Goal: Browse casually: Explore the website without a specific task or goal

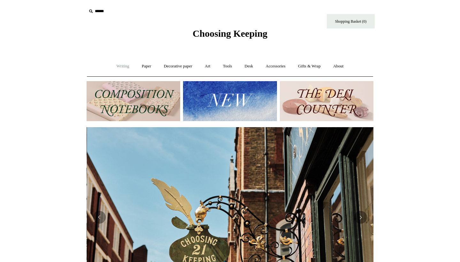
scroll to position [0, 287]
click at [123, 66] on link "Writing +" at bounding box center [123, 66] width 24 height 17
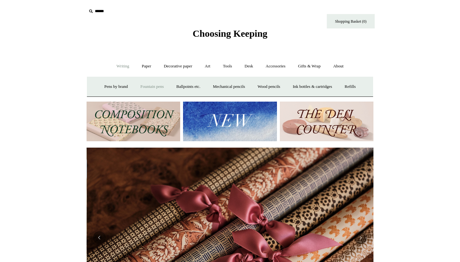
scroll to position [0, 574]
click at [151, 86] on link "Fountain pens +" at bounding box center [151, 86] width 35 height 17
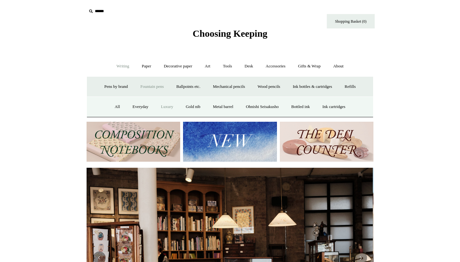
scroll to position [0, 0]
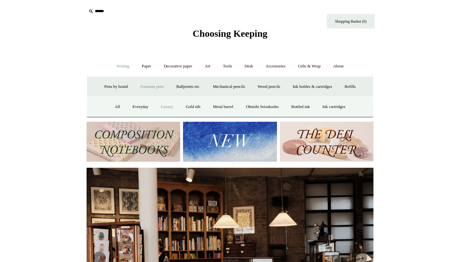
click at [160, 107] on link "Luxury" at bounding box center [167, 106] width 24 height 17
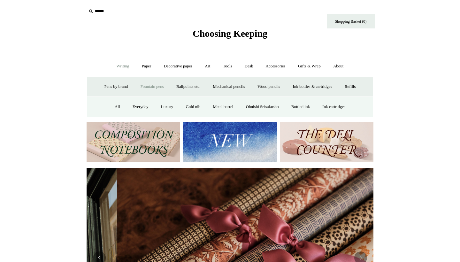
scroll to position [0, 574]
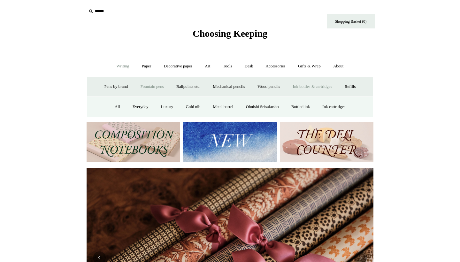
click at [318, 86] on link "Ink bottles & cartridges +" at bounding box center [312, 86] width 51 height 17
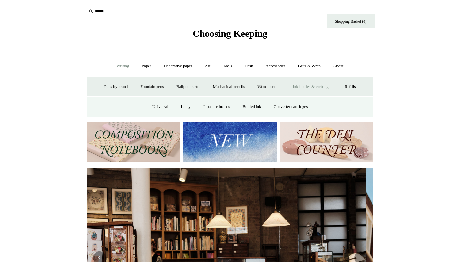
scroll to position [0, 0]
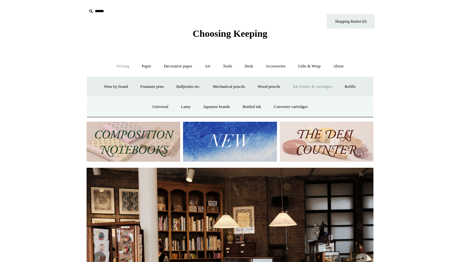
click at [318, 86] on link "Ink bottles & cartridges -" at bounding box center [312, 86] width 51 height 17
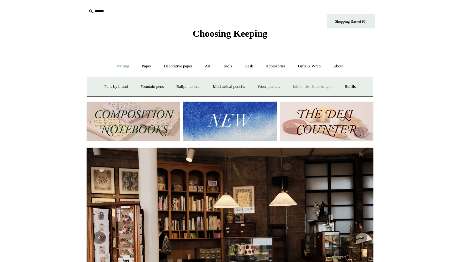
click at [318, 86] on link "Ink bottles & cartridges +" at bounding box center [312, 86] width 51 height 17
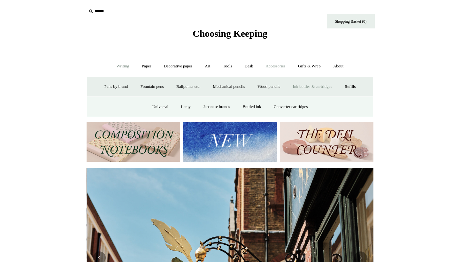
scroll to position [0, 287]
click at [279, 66] on link "Accessories +" at bounding box center [275, 66] width 31 height 17
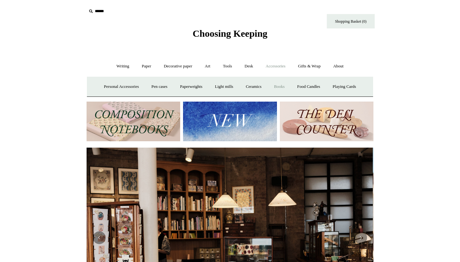
scroll to position [0, 0]
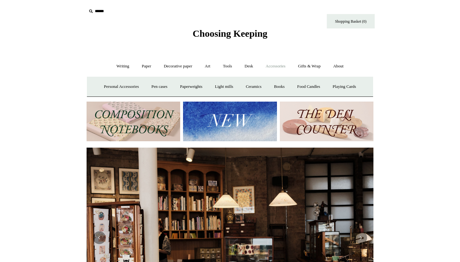
click at [277, 67] on link "Accessories -" at bounding box center [275, 66] width 31 height 17
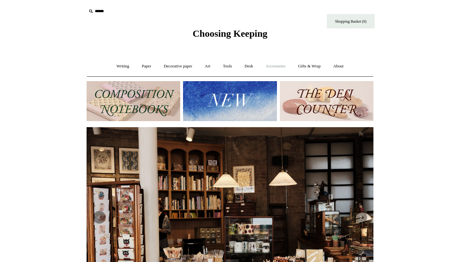
click at [277, 67] on link "Accessories +" at bounding box center [275, 66] width 31 height 17
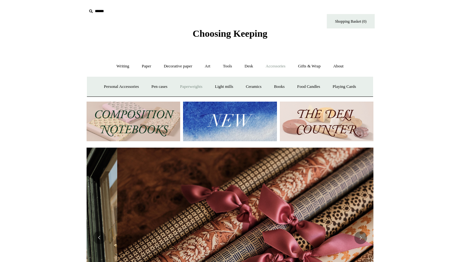
scroll to position [0, 574]
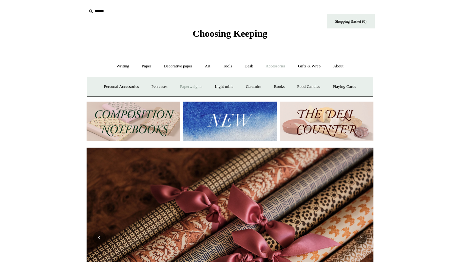
click at [195, 86] on link "Paperweights +" at bounding box center [191, 86] width 34 height 17
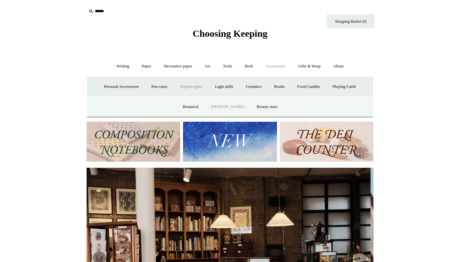
scroll to position [0, 0]
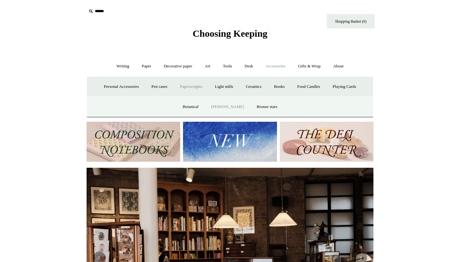
click at [229, 107] on link "[PERSON_NAME]" at bounding box center [227, 106] width 44 height 17
click at [268, 105] on link "Bronze stars" at bounding box center [267, 106] width 32 height 17
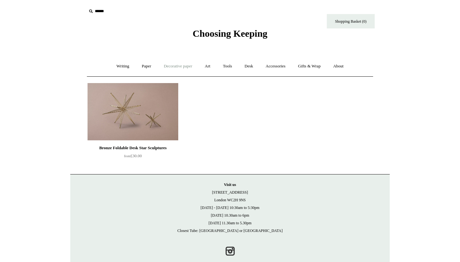
click at [171, 65] on link "Decorative paper +" at bounding box center [178, 66] width 40 height 17
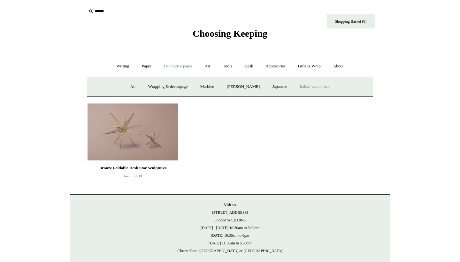
click at [323, 85] on link "Italian woodblock" at bounding box center [315, 86] width 42 height 17
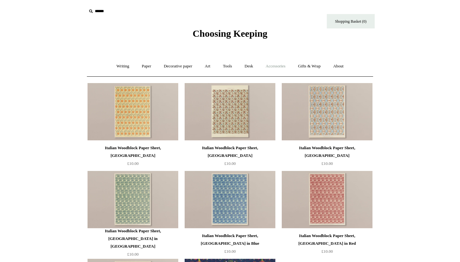
click at [282, 65] on link "Accessories +" at bounding box center [275, 66] width 31 height 17
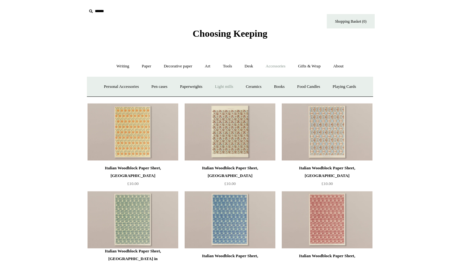
click at [227, 86] on link "Light mills" at bounding box center [224, 86] width 30 height 17
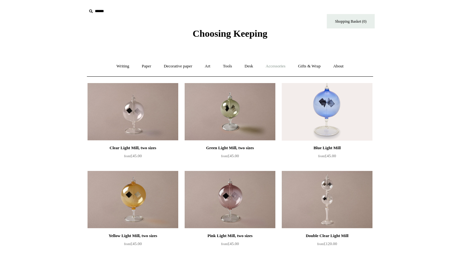
click at [277, 65] on link "Accessories +" at bounding box center [275, 66] width 31 height 17
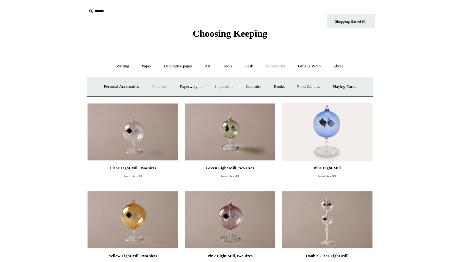
click at [154, 86] on link "Pen cases" at bounding box center [159, 86] width 27 height 17
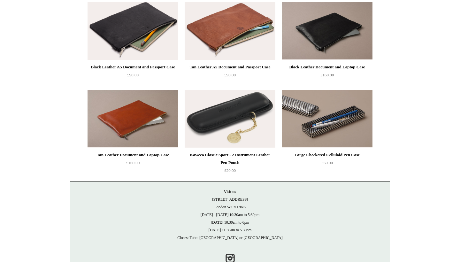
scroll to position [564, 0]
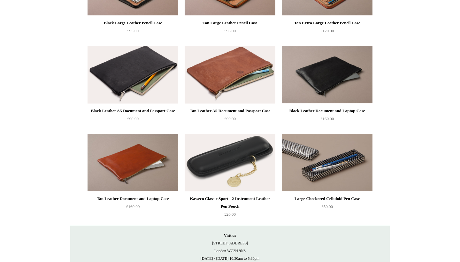
click at [246, 177] on img at bounding box center [230, 162] width 91 height 57
click at [322, 167] on img at bounding box center [327, 162] width 91 height 57
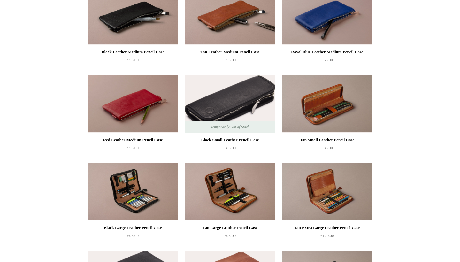
scroll to position [371, 0]
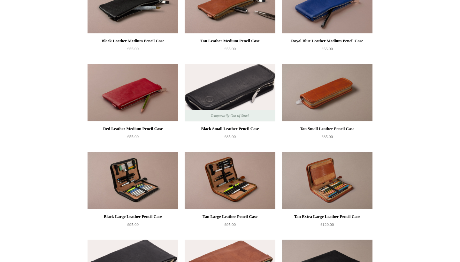
click at [344, 95] on img at bounding box center [327, 92] width 91 height 57
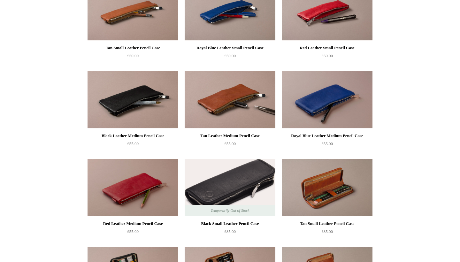
scroll to position [287, 0]
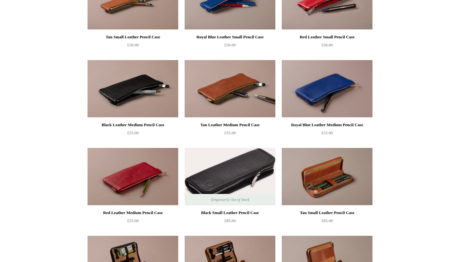
click at [226, 94] on img at bounding box center [230, 88] width 91 height 57
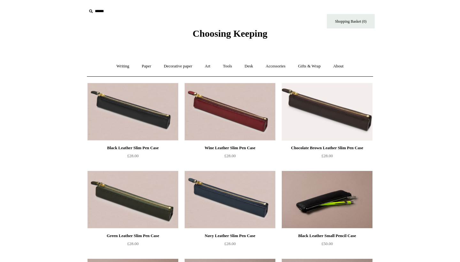
scroll to position [0, 0]
click at [207, 64] on link "Art +" at bounding box center [207, 66] width 17 height 17
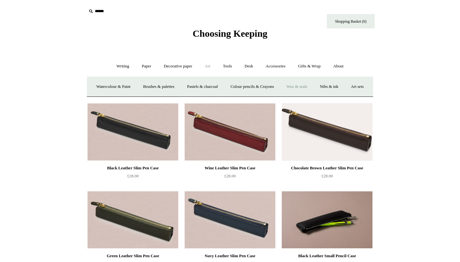
click at [313, 86] on link "Wax & seals" at bounding box center [297, 86] width 32 height 17
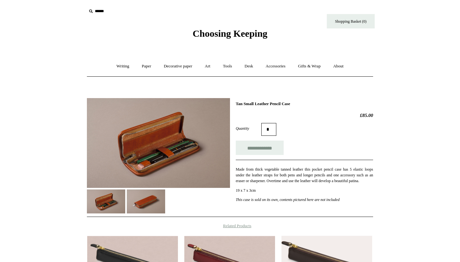
click at [144, 149] on img at bounding box center [158, 143] width 143 height 90
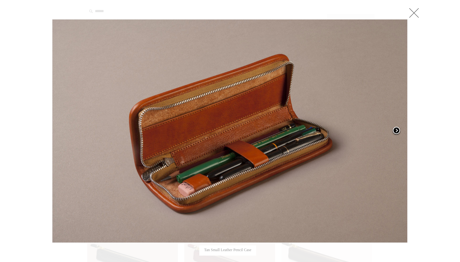
click at [397, 128] on span at bounding box center [397, 131] width 10 height 10
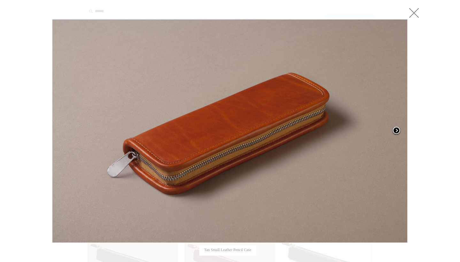
click at [397, 128] on span at bounding box center [397, 131] width 10 height 10
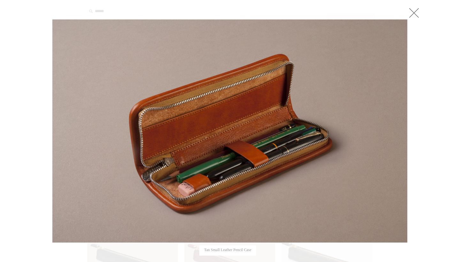
click at [413, 11] on link at bounding box center [414, 12] width 13 height 13
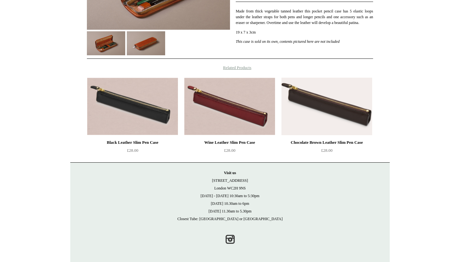
scroll to position [158, 0]
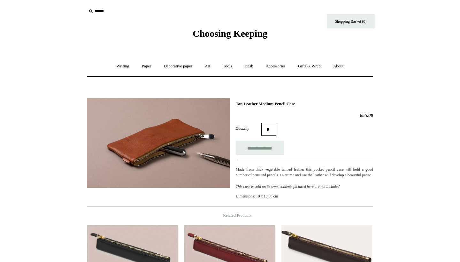
click at [172, 141] on img at bounding box center [158, 143] width 143 height 90
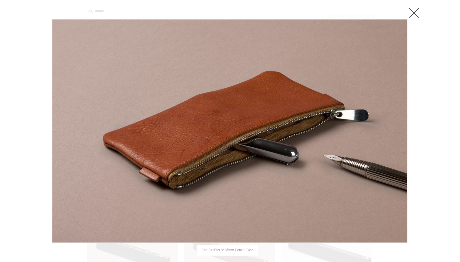
click at [253, 119] on img at bounding box center [229, 130] width 355 height 223
click at [414, 12] on link at bounding box center [414, 12] width 13 height 13
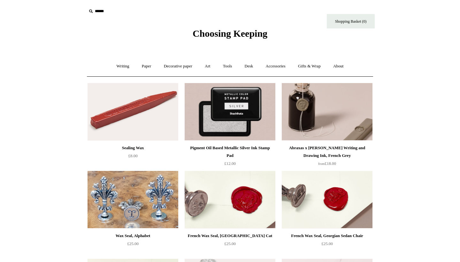
click at [315, 116] on img at bounding box center [327, 111] width 91 height 57
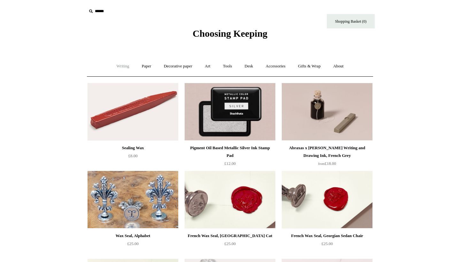
click at [120, 66] on link "Writing +" at bounding box center [123, 66] width 24 height 17
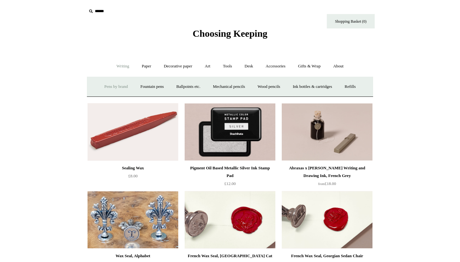
click at [115, 86] on link "Pens by brand +" at bounding box center [116, 86] width 35 height 17
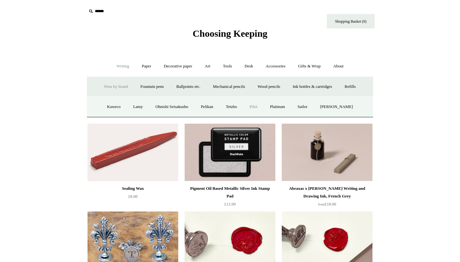
click at [262, 106] on link "Pilot" at bounding box center [253, 106] width 19 height 17
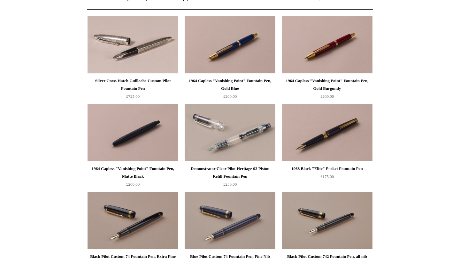
scroll to position [67, 0]
click at [55, 138] on html "Menu Choosing Keeping * Shipping Information Shopping Basket (0) * ⤺ + +" at bounding box center [230, 245] width 460 height 625
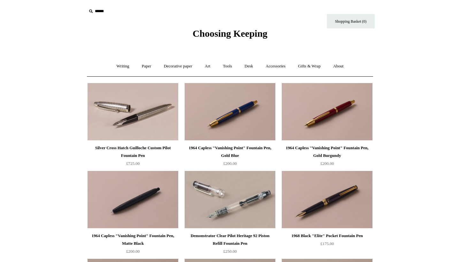
scroll to position [0, 0]
click at [146, 65] on link "Paper +" at bounding box center [146, 66] width 21 height 17
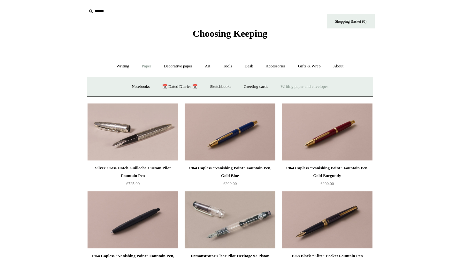
click at [319, 87] on link "Writing paper and envelopes +" at bounding box center [304, 86] width 59 height 17
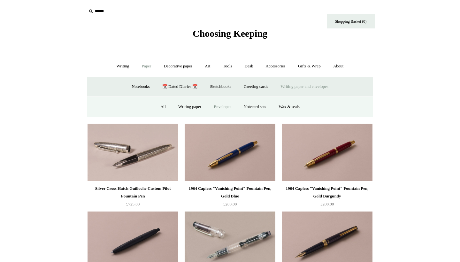
click at [213, 106] on link "Envelopes" at bounding box center [222, 106] width 29 height 17
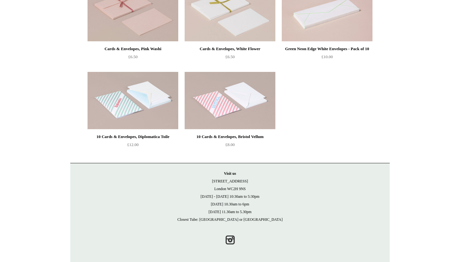
scroll to position [450, 0]
click at [221, 103] on img at bounding box center [230, 100] width 91 height 57
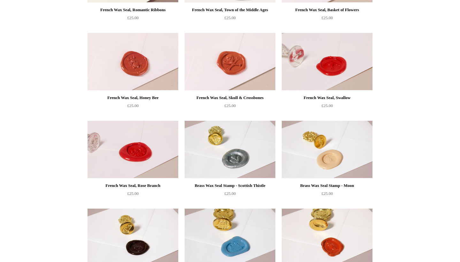
scroll to position [328, 0]
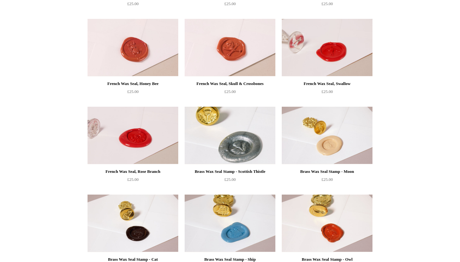
click at [233, 149] on img at bounding box center [230, 135] width 91 height 57
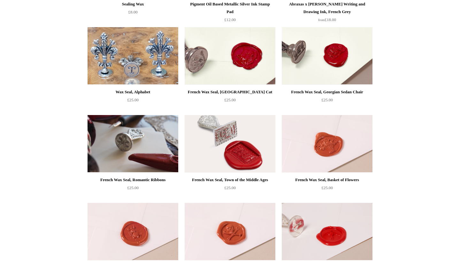
scroll to position [143, 0]
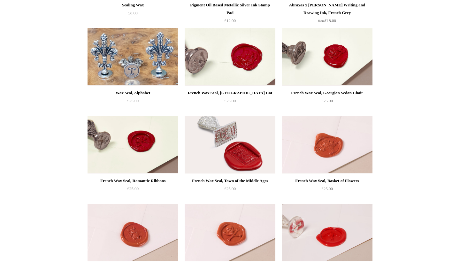
click at [235, 153] on img at bounding box center [230, 144] width 91 height 57
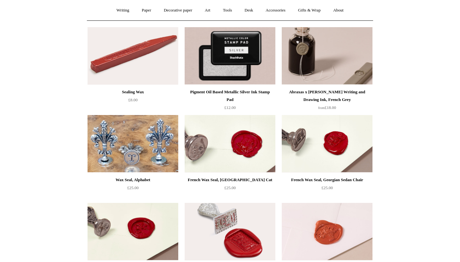
scroll to position [55, 0]
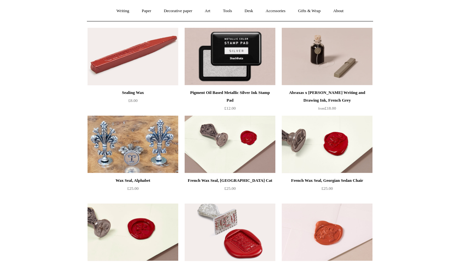
click at [224, 149] on img at bounding box center [230, 144] width 91 height 57
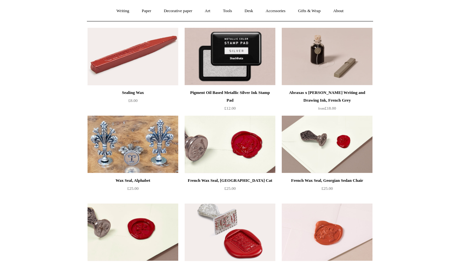
click at [325, 145] on img at bounding box center [327, 144] width 91 height 57
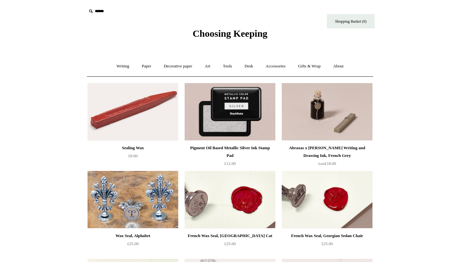
scroll to position [0, 0]
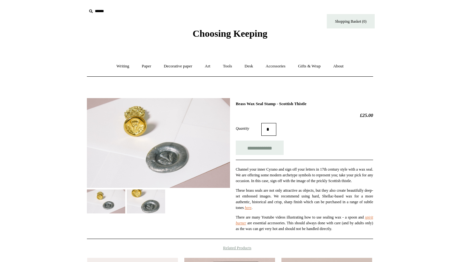
click at [152, 206] on img at bounding box center [146, 201] width 38 height 24
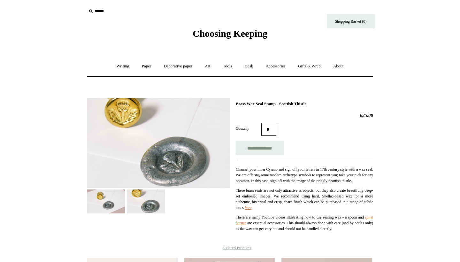
click at [94, 206] on img at bounding box center [106, 201] width 38 height 24
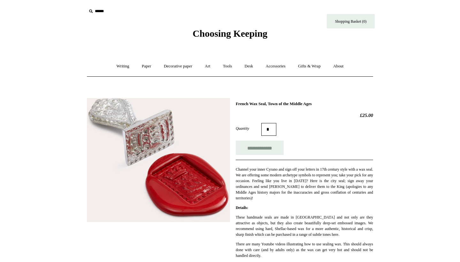
click at [122, 147] on img at bounding box center [158, 160] width 143 height 124
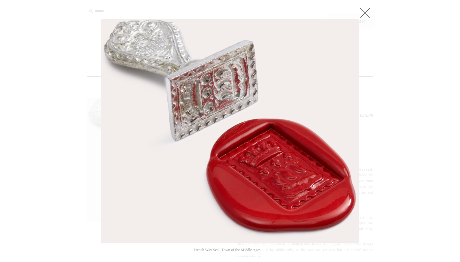
click at [368, 14] on link at bounding box center [365, 12] width 13 height 13
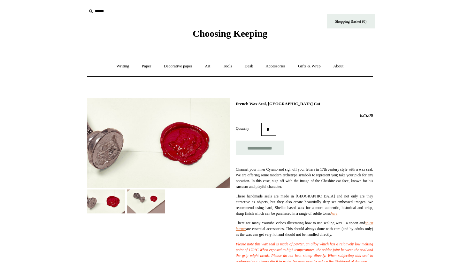
click at [188, 155] on img at bounding box center [158, 143] width 143 height 90
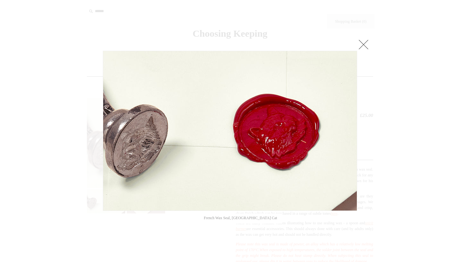
click at [367, 42] on link at bounding box center [363, 44] width 13 height 13
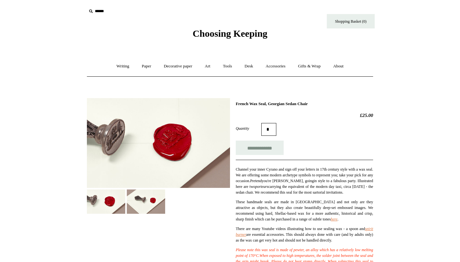
click at [177, 152] on img at bounding box center [158, 143] width 143 height 90
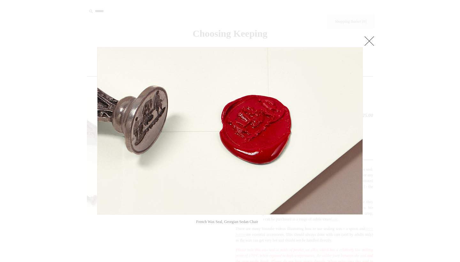
click at [248, 150] on img at bounding box center [229, 131] width 265 height 167
click at [366, 38] on link at bounding box center [369, 40] width 13 height 13
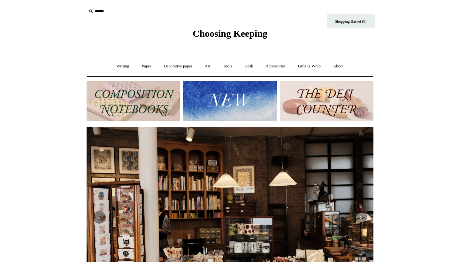
click at [339, 103] on img at bounding box center [327, 101] width 94 height 40
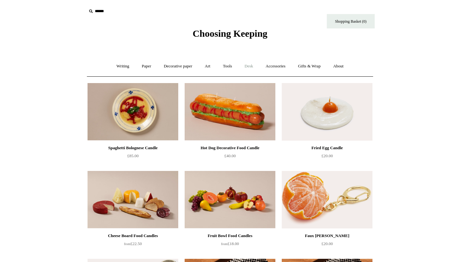
click at [249, 65] on link "Desk +" at bounding box center [249, 66] width 20 height 17
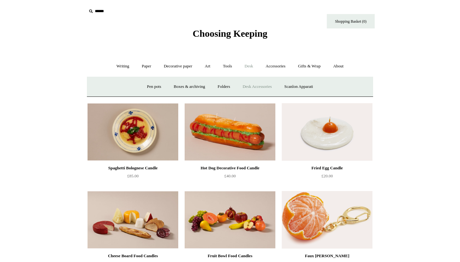
click at [259, 85] on link "Desk Accessories" at bounding box center [257, 86] width 41 height 17
click at [252, 64] on link "Desk -" at bounding box center [249, 66] width 20 height 17
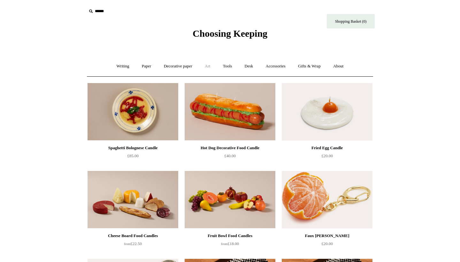
click at [211, 66] on link "Art +" at bounding box center [207, 66] width 17 height 17
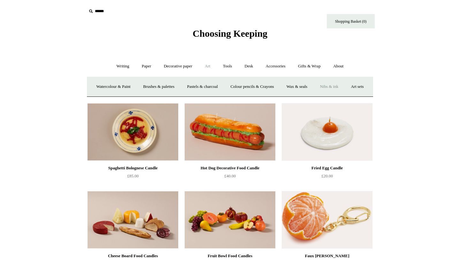
click at [344, 83] on link "Nibs & ink" at bounding box center [329, 86] width 30 height 17
click at [120, 63] on link "Writing +" at bounding box center [123, 66] width 24 height 17
click at [323, 84] on link "Ink bottles & cartridges +" at bounding box center [312, 86] width 51 height 17
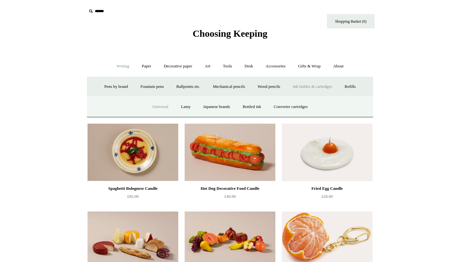
click at [153, 104] on link "Universal" at bounding box center [161, 106] width 28 height 17
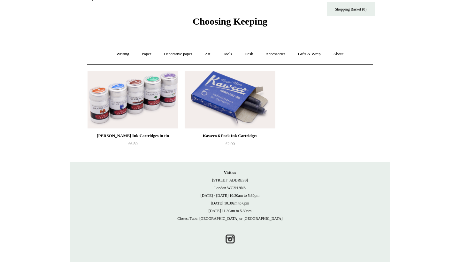
scroll to position [12, 0]
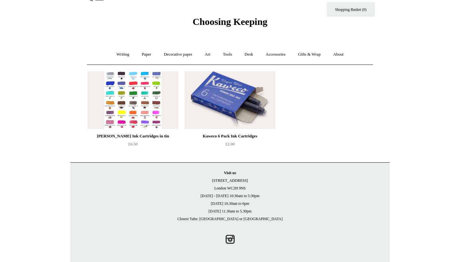
click at [153, 104] on img at bounding box center [133, 99] width 91 height 57
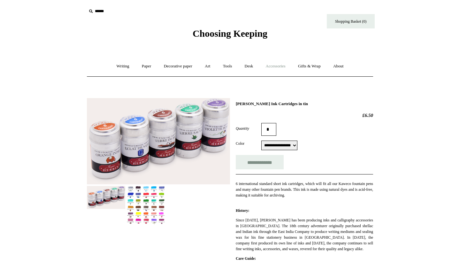
click at [280, 65] on link "Accessories +" at bounding box center [275, 66] width 31 height 17
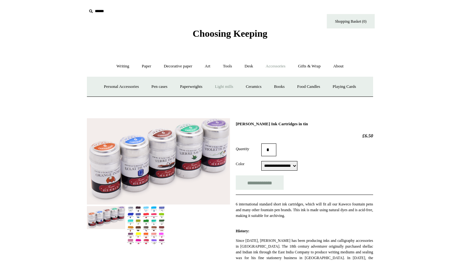
click at [230, 88] on link "Light mills" at bounding box center [224, 86] width 30 height 17
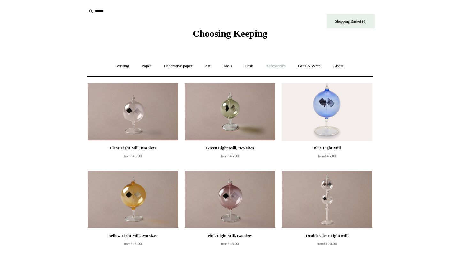
click at [277, 66] on link "Accessories +" at bounding box center [275, 66] width 31 height 17
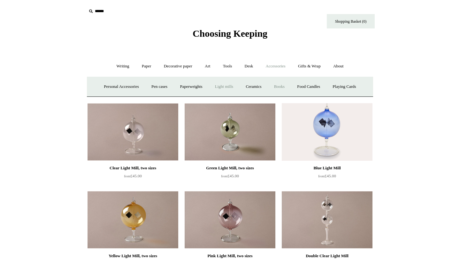
click at [284, 86] on link "Books" at bounding box center [279, 86] width 22 height 17
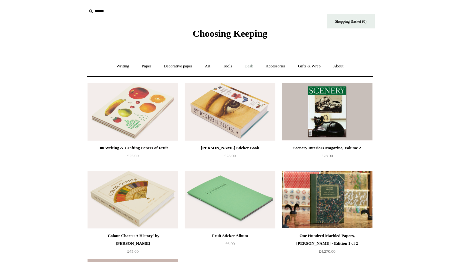
click at [255, 65] on link "Desk +" at bounding box center [249, 66] width 20 height 17
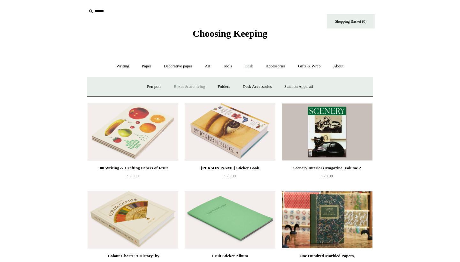
click at [192, 86] on link "Boxes & archiving" at bounding box center [189, 86] width 43 height 17
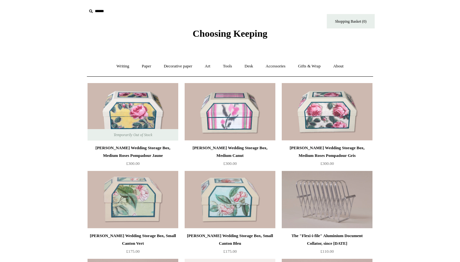
click at [192, 86] on div at bounding box center [230, 111] width 91 height 57
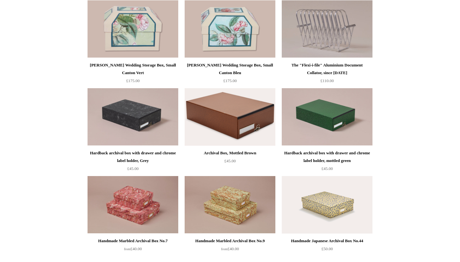
scroll to position [171, 0]
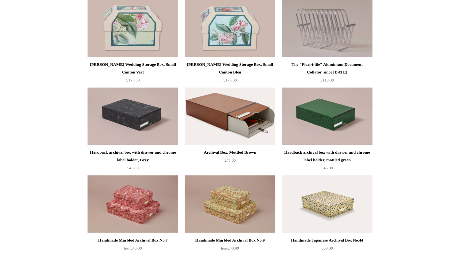
click at [235, 127] on img at bounding box center [230, 116] width 91 height 57
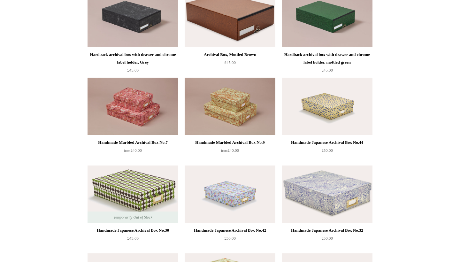
scroll to position [289, 0]
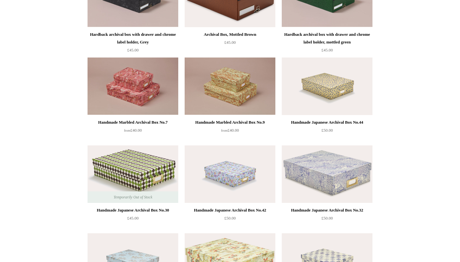
click at [322, 88] on img at bounding box center [327, 85] width 91 height 57
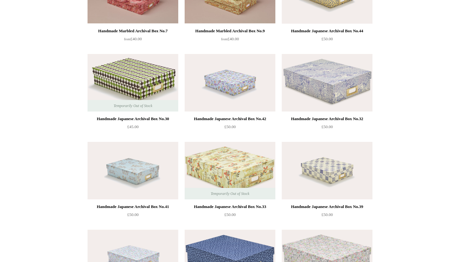
scroll to position [395, 0]
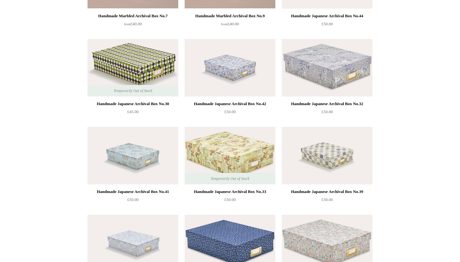
click at [236, 150] on img at bounding box center [230, 155] width 91 height 57
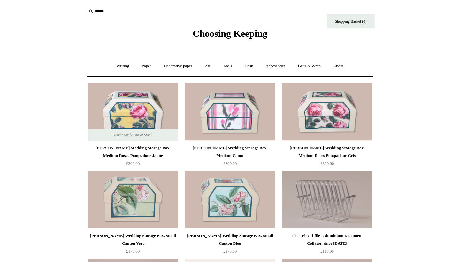
scroll to position [0, 0]
click at [248, 66] on link "Desk +" at bounding box center [249, 66] width 20 height 17
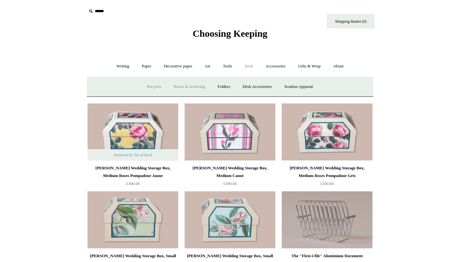
click at [148, 85] on link "Pen pots" at bounding box center [154, 86] width 26 height 17
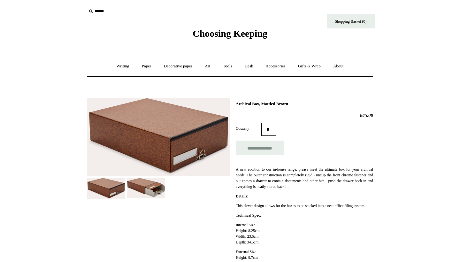
click at [146, 190] on img at bounding box center [146, 188] width 38 height 20
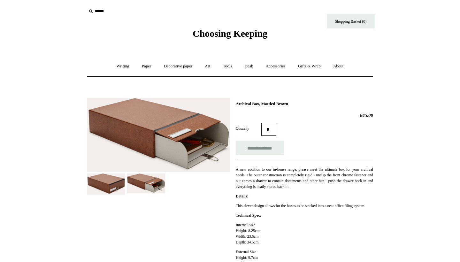
click at [146, 127] on img at bounding box center [158, 135] width 143 height 74
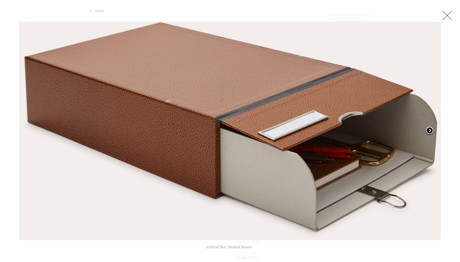
click at [431, 131] on span at bounding box center [430, 131] width 10 height 10
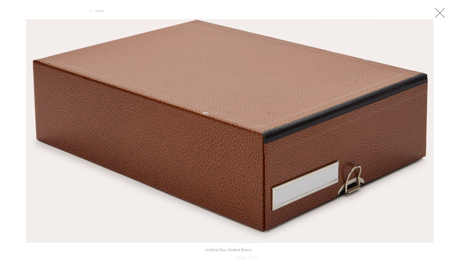
click at [448, 9] on div at bounding box center [230, 251] width 460 height 503
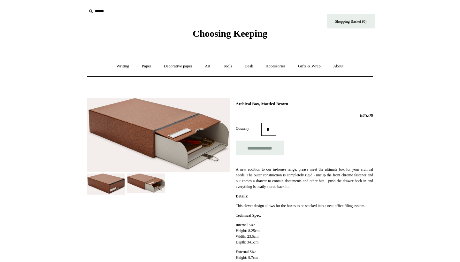
click at [144, 188] on img at bounding box center [146, 183] width 38 height 20
click at [149, 173] on img at bounding box center [146, 183] width 38 height 20
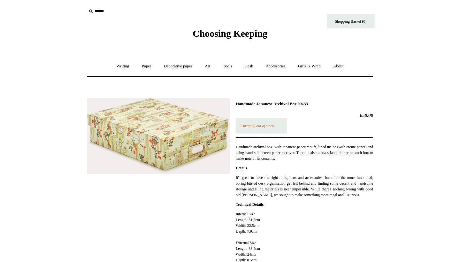
click at [168, 138] on img at bounding box center [158, 136] width 143 height 76
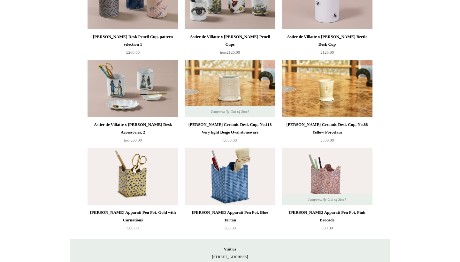
scroll to position [551, 0]
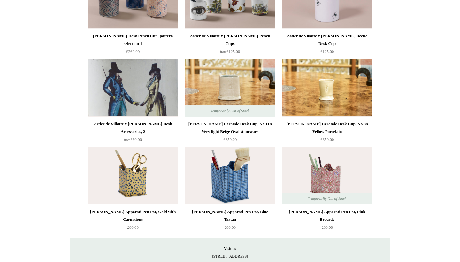
click at [128, 82] on img at bounding box center [133, 87] width 91 height 57
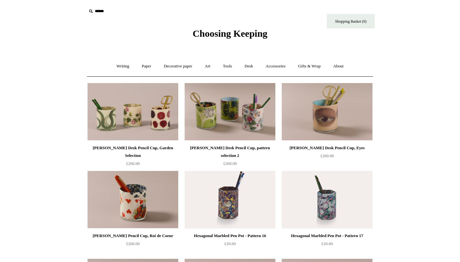
scroll to position [0, 0]
click at [205, 69] on link "Art +" at bounding box center [207, 66] width 17 height 17
